Goal: Information Seeking & Learning: Check status

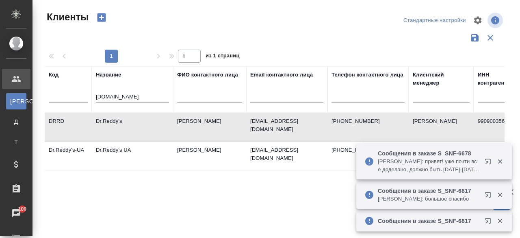
select select "RU"
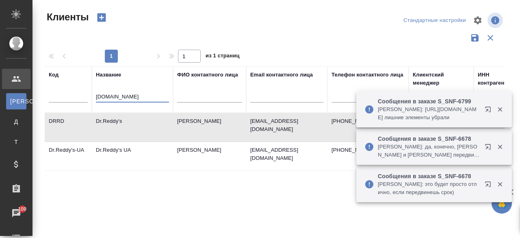
click at [119, 95] on input "dr.red" at bounding box center [132, 97] width 73 height 10
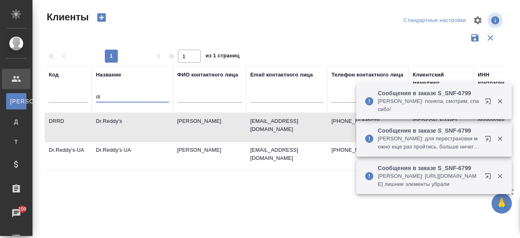
type input "d"
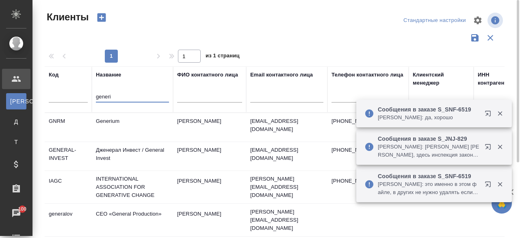
type input "generi"
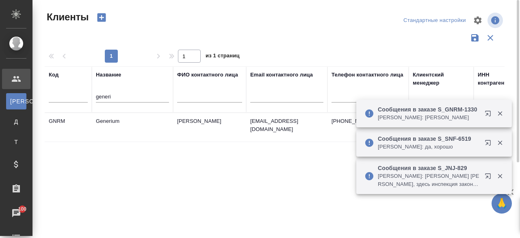
click at [111, 128] on td "Generium" at bounding box center [132, 127] width 81 height 28
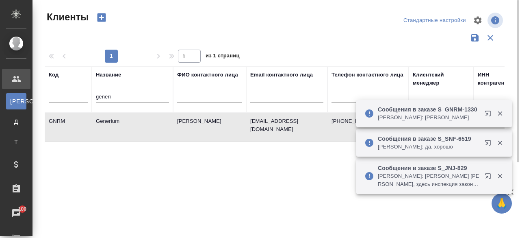
click at [111, 128] on td "Generium" at bounding box center [132, 127] width 81 height 28
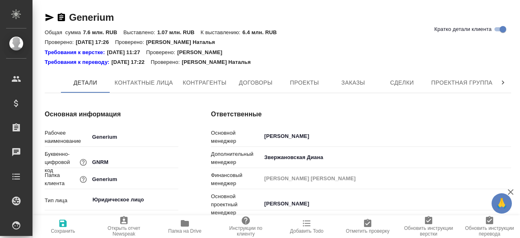
click at [339, 86] on span "Заказы" at bounding box center [352, 83] width 39 height 10
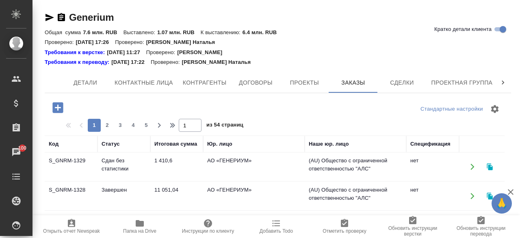
scroll to position [256, 0]
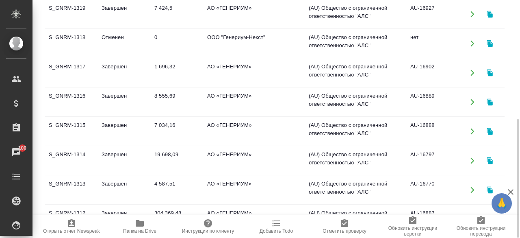
scroll to position [434, 0]
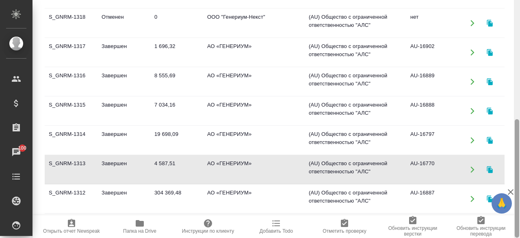
scroll to position [89, 0]
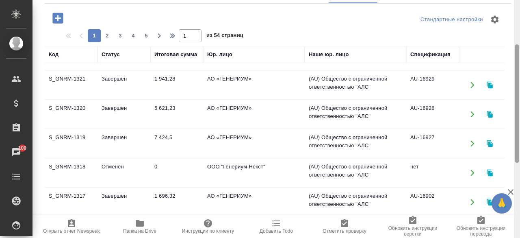
drag, startPoint x: 517, startPoint y: 168, endPoint x: 512, endPoint y: 93, distance: 74.9
click at [512, 93] on div "Generium Кратко детали клиента Общая сумма 7.6 млн. RUB Выставлено: 1.07 млн. R…" at bounding box center [275, 119] width 487 height 238
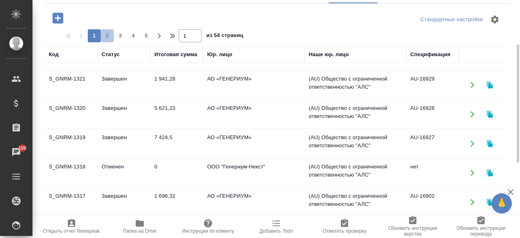
click at [107, 34] on span "2" at bounding box center [107, 36] width 13 height 8
type input "2"
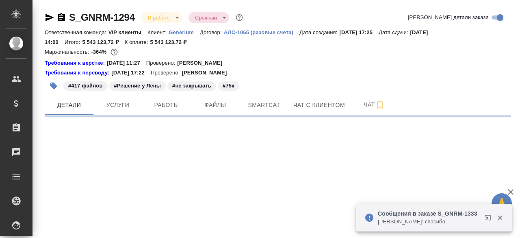
select select "RU"
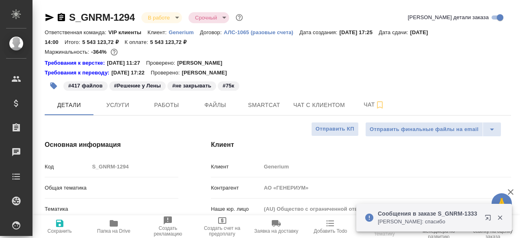
type textarea "x"
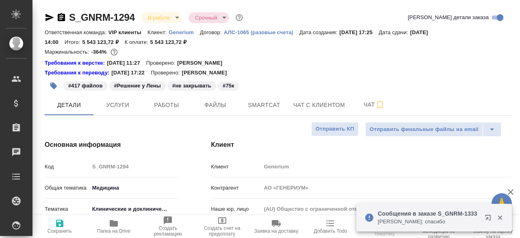
type textarea "x"
type input "[PERSON_NAME]"
click at [106, 17] on link "S_GNRM-1294" at bounding box center [102, 17] width 66 height 11
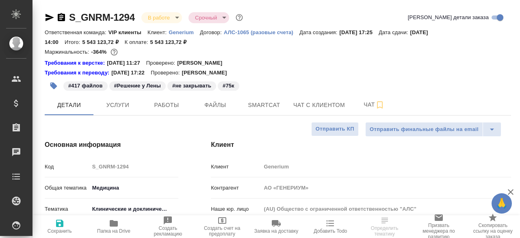
select select "RU"
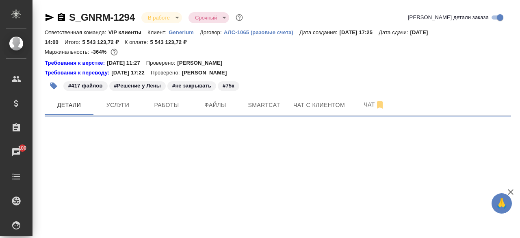
select select "RU"
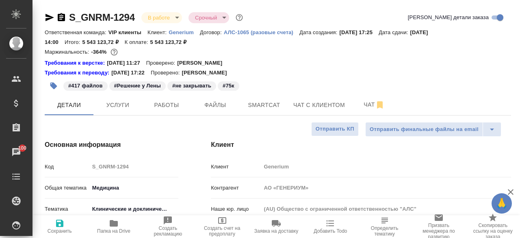
type textarea "x"
